Goal: Transaction & Acquisition: Purchase product/service

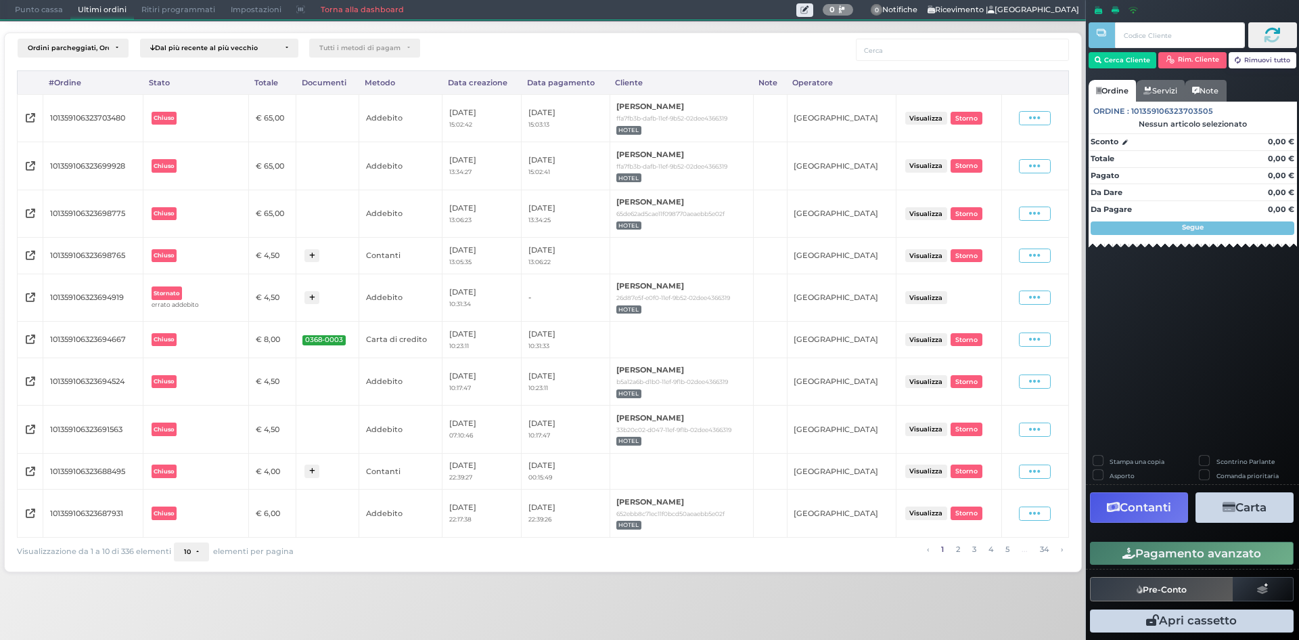
click at [49, 18] on span "Punto cassa" at bounding box center [38, 10] width 63 height 19
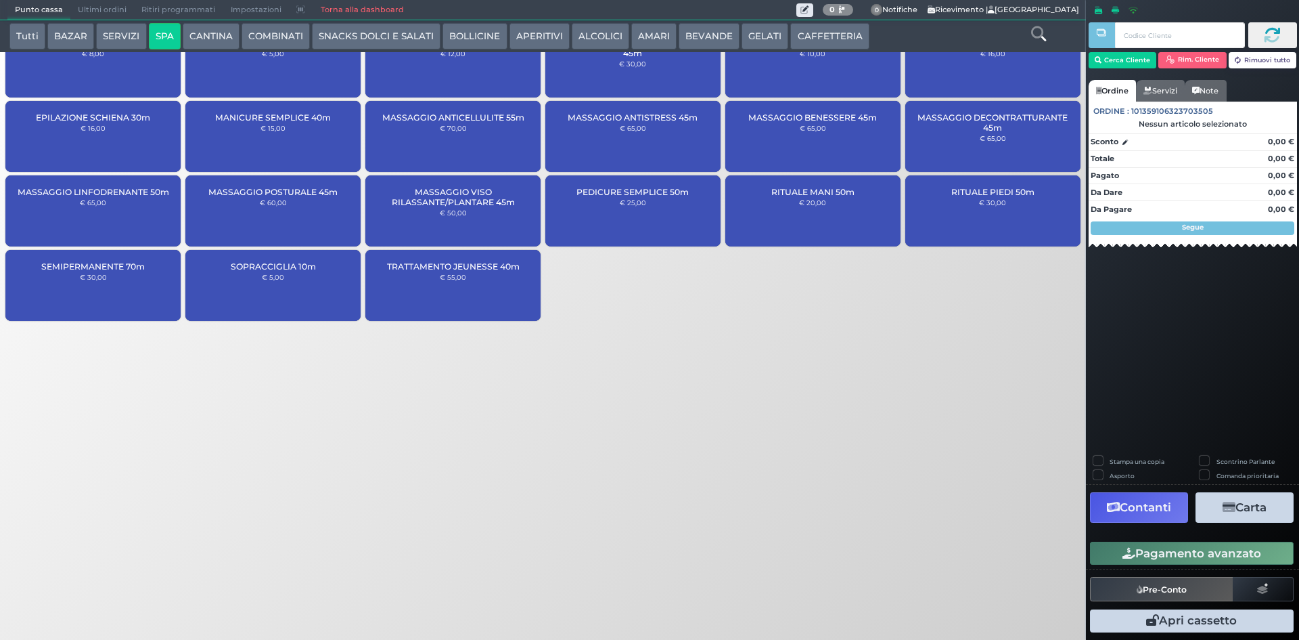
click at [86, 14] on span "Ultimi ordini" at bounding box center [102, 10] width 64 height 19
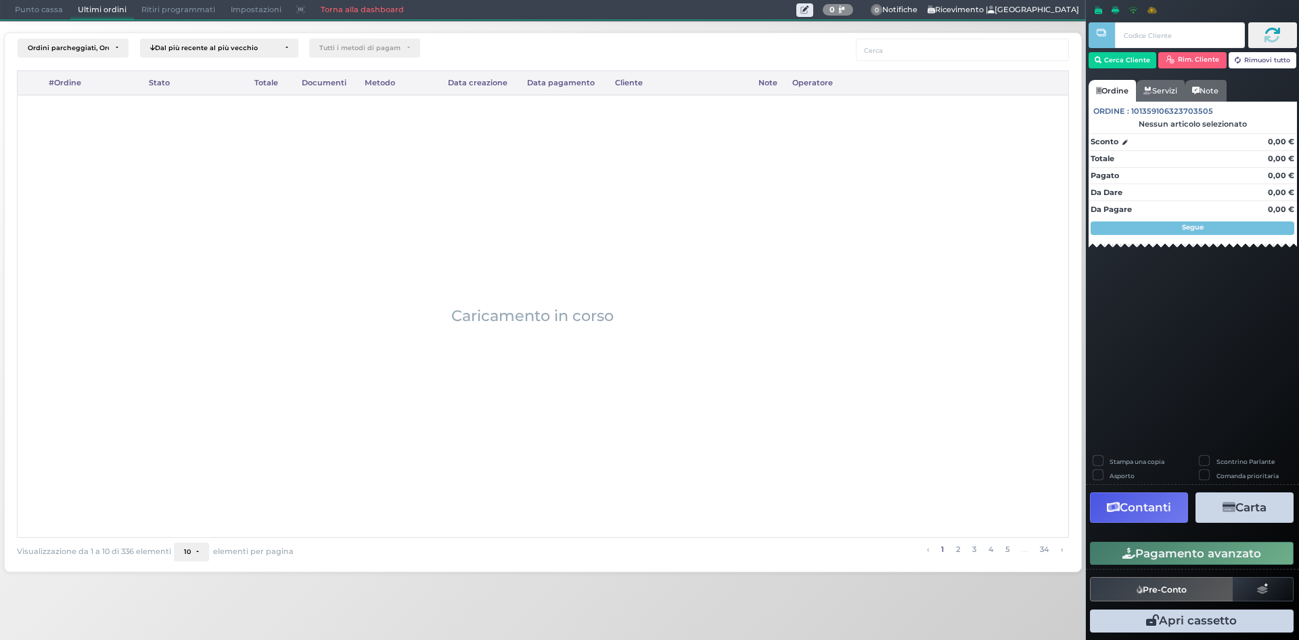
click at [21, 8] on span "Punto cassa" at bounding box center [38, 10] width 63 height 19
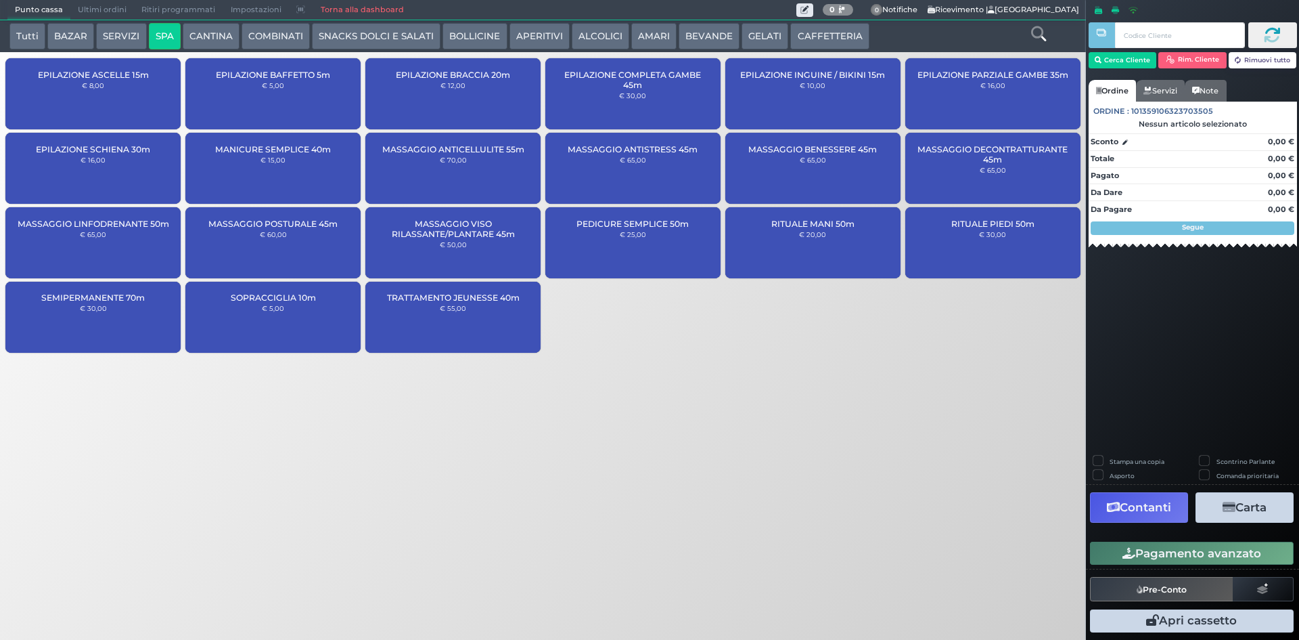
click at [329, 296] on div "SOPRACCIGLIA 10m € 5,00" at bounding box center [272, 317] width 175 height 71
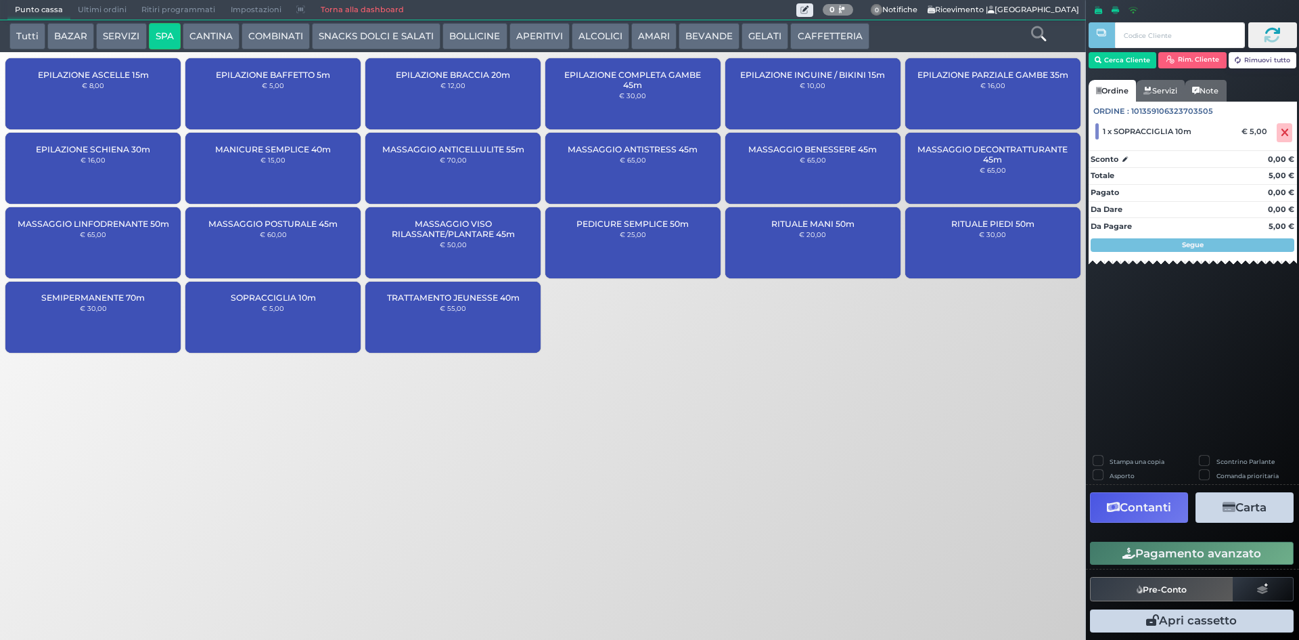
click at [266, 306] on div "SOPRACCIGLIA 10m € 5,00" at bounding box center [272, 317] width 175 height 71
click at [1153, 59] on button "Cerca Cliente" at bounding box center [1123, 60] width 68 height 16
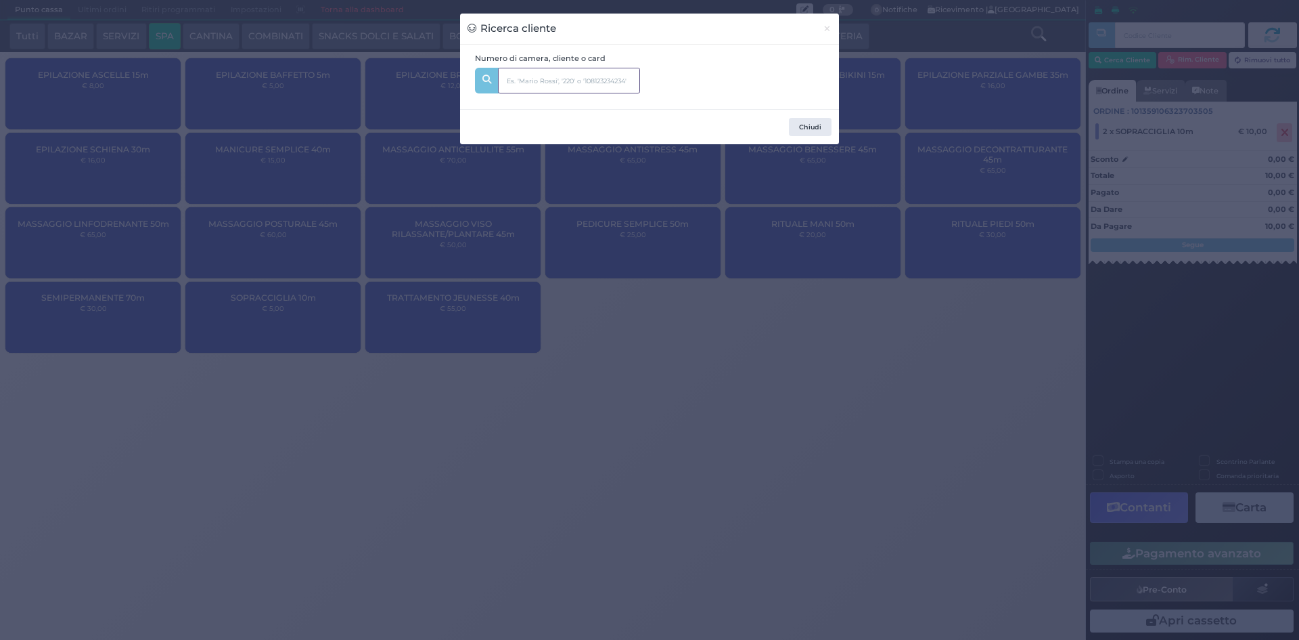
click at [527, 84] on input "text" at bounding box center [569, 81] width 142 height 26
type input "525"
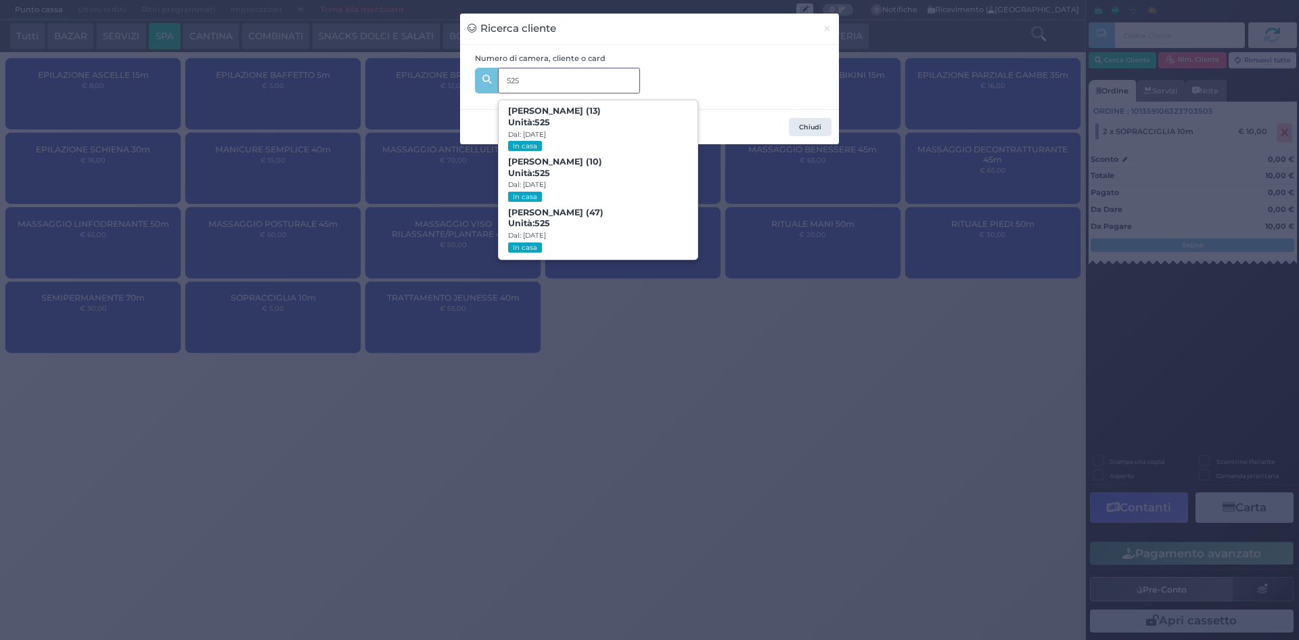
click at [597, 218] on span "Francesca Santarelli (47) Unità: 525 Dal: 23/08/2025 In casa" at bounding box center [598, 230] width 198 height 51
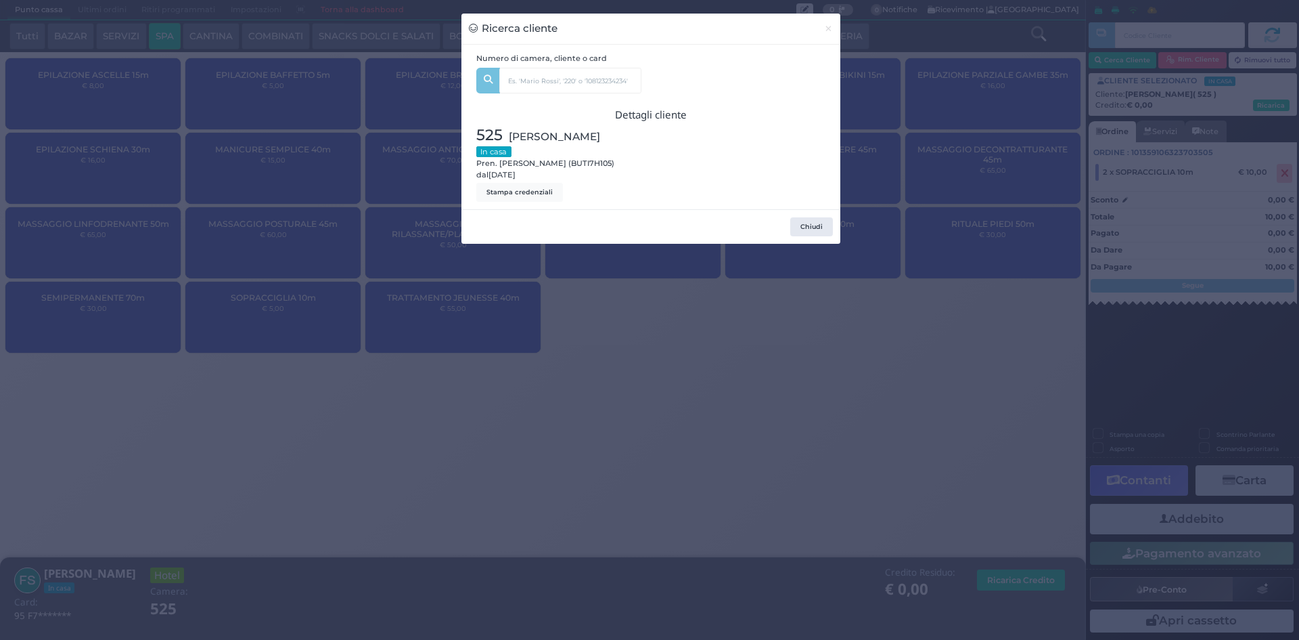
click at [925, 269] on div "Ricerca cliente × Numero di camera, cliente o card 525 Andrea Maragno (13) Unit…" at bounding box center [649, 320] width 1299 height 640
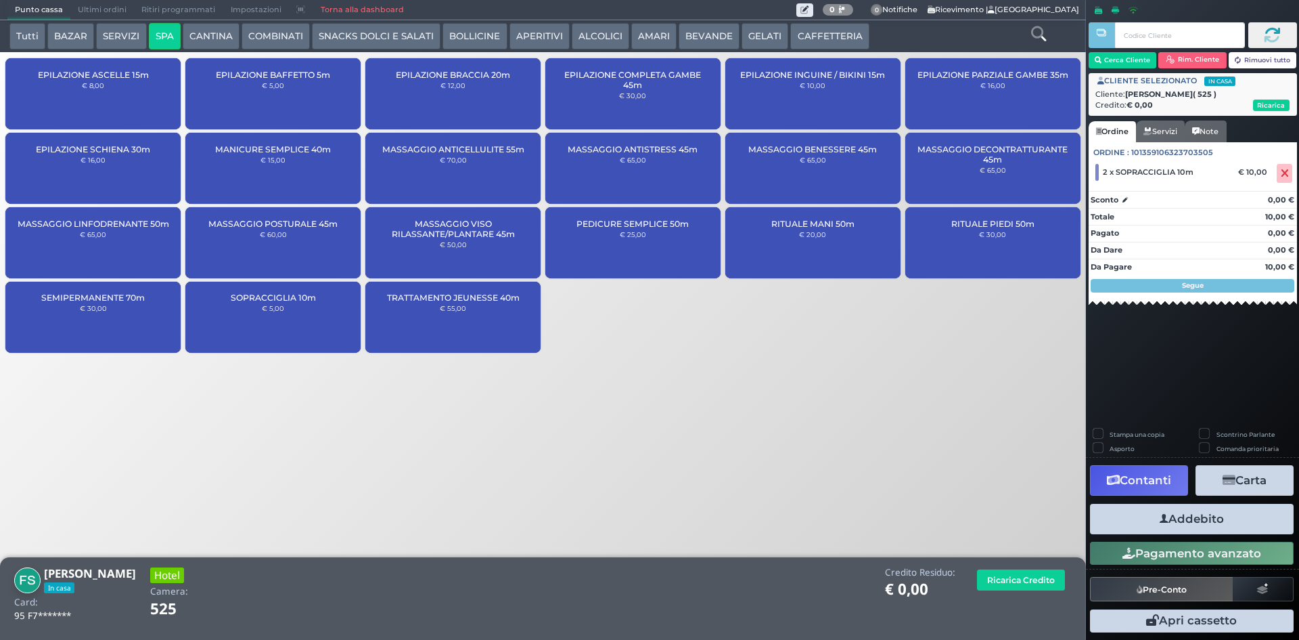
click at [1160, 515] on icon "button" at bounding box center [1164, 519] width 9 height 14
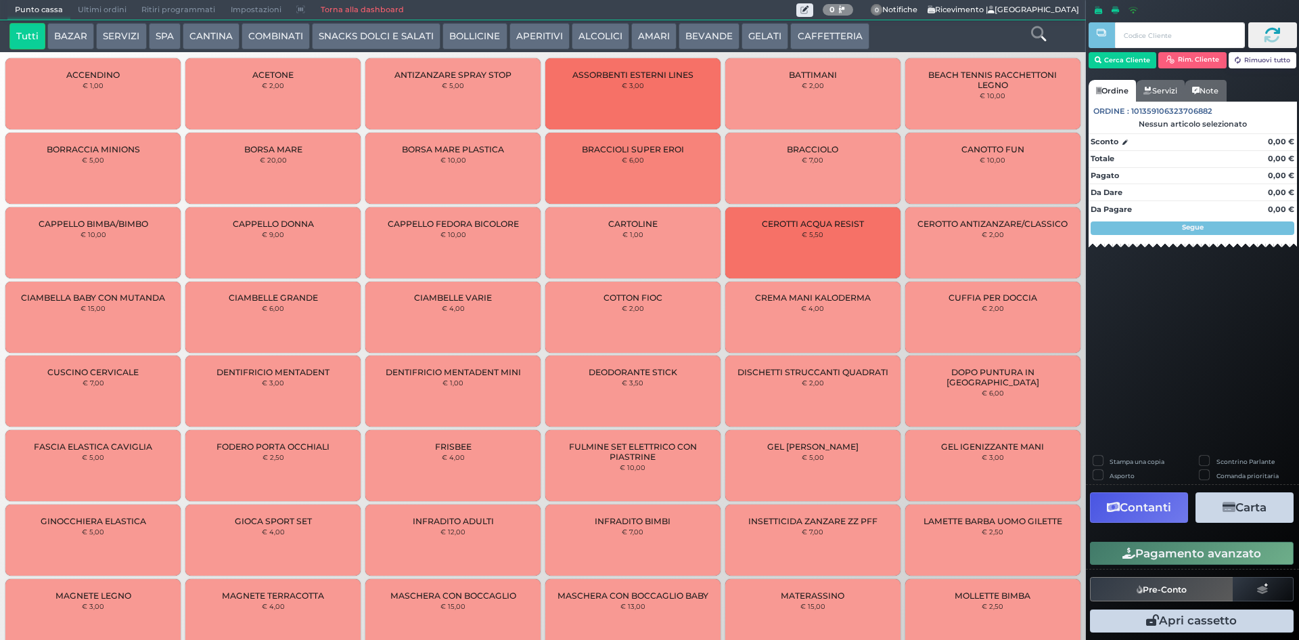
click at [113, 15] on span "Ultimi ordini" at bounding box center [102, 10] width 64 height 19
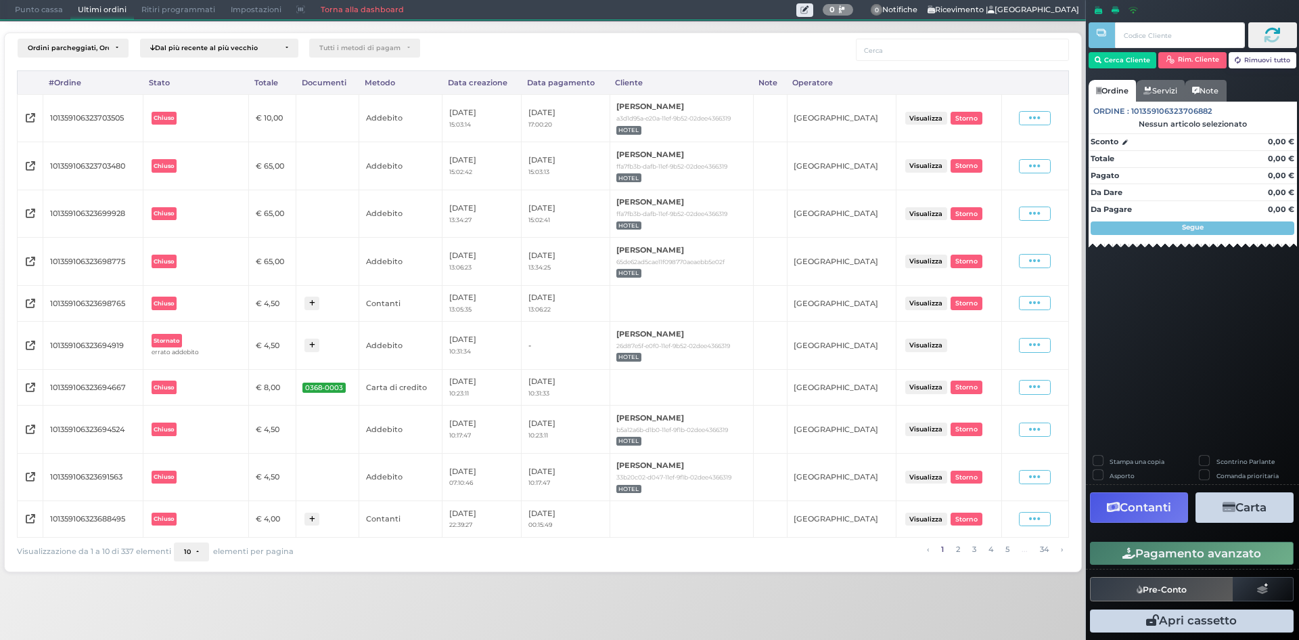
click at [43, 5] on span "Punto cassa" at bounding box center [38, 10] width 63 height 19
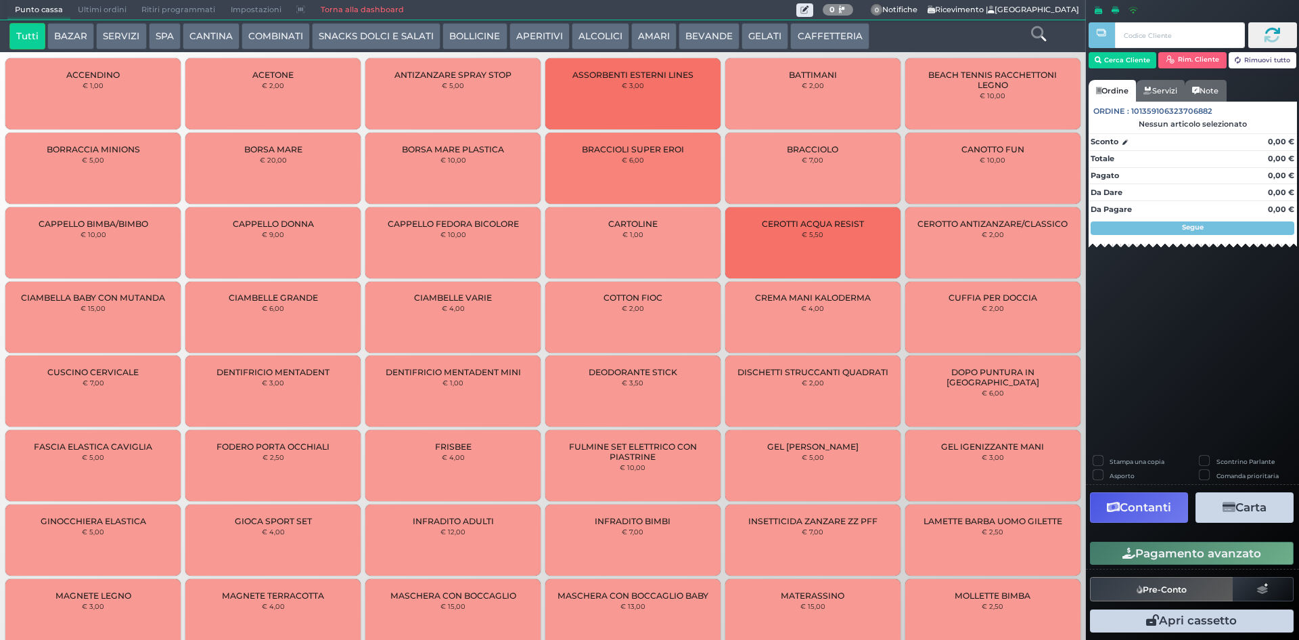
click at [163, 35] on button "SPA" at bounding box center [165, 36] width 32 height 27
